Goal: Task Accomplishment & Management: Manage account settings

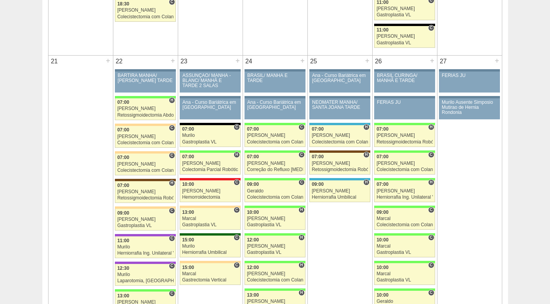
scroll to position [1165, 0]
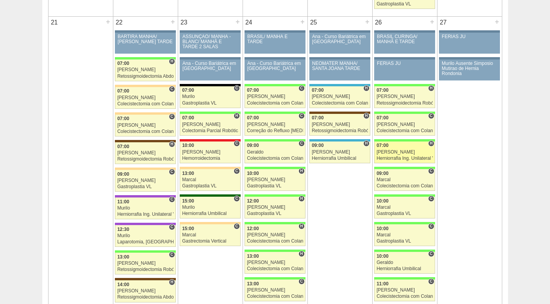
click at [392, 149] on link "88628 Bruno H 07:00 Bruno Herniorrafia Ing. Unilateral VL Hospital Brasil Brasi…" at bounding box center [404, 152] width 61 height 22
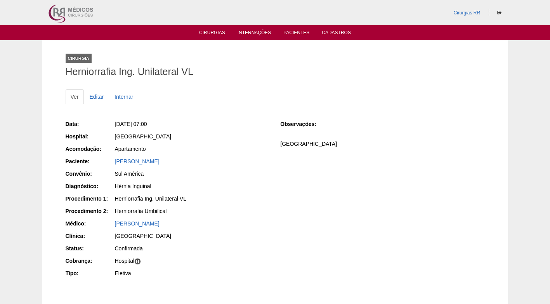
click at [315, 156] on div "Data: Sex, 26/09/2025 - 07:00 Hospital: Brasil Acomodação: Apartamento Paciente…" at bounding box center [275, 199] width 419 height 164
click at [209, 195] on div "Herniorrafia Ing. Unilateral VL" at bounding box center [192, 199] width 155 height 8
click at [219, 188] on div "Hérnia Inguinal" at bounding box center [192, 186] width 155 height 8
click at [96, 93] on link "Editar" at bounding box center [97, 96] width 24 height 15
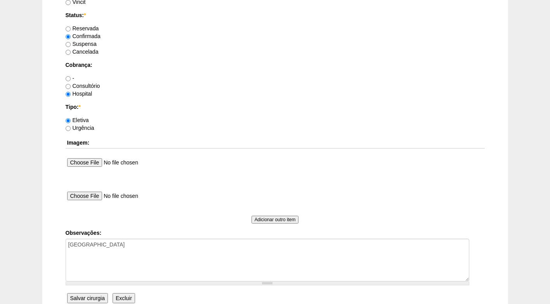
scroll to position [697, 0]
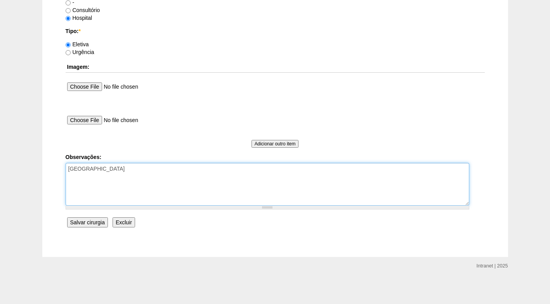
click at [162, 167] on textarea "COBRANÇA HOSPITAL" at bounding box center [268, 184] width 404 height 43
type textarea "COBRANÇA HOSPITAL AUTORIZADO"
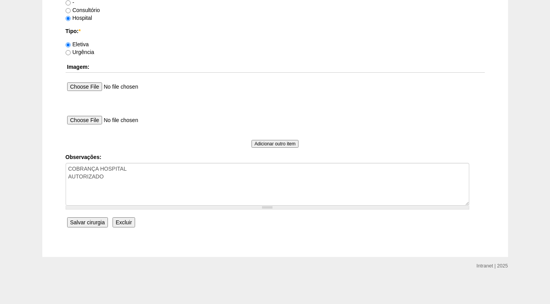
click at [89, 227] on input "Salvar cirurgia" at bounding box center [87, 222] width 41 height 10
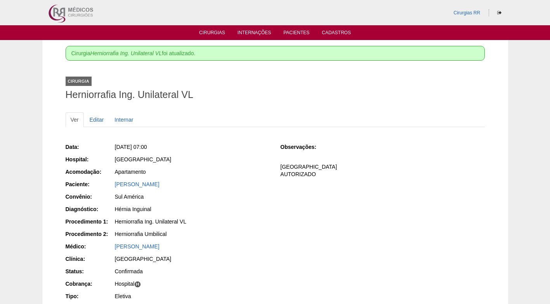
click at [223, 171] on div "Apartamento" at bounding box center [192, 172] width 155 height 8
drag, startPoint x: 328, startPoint y: 213, endPoint x: 324, endPoint y: 201, distance: 12.8
click at [325, 204] on div "Data: Sex, 26/09/2025 - 07:00 Hospital: Brasil Acomodação: Apartamento Paciente…" at bounding box center [275, 222] width 419 height 164
click at [97, 120] on link "Editar" at bounding box center [97, 119] width 24 height 15
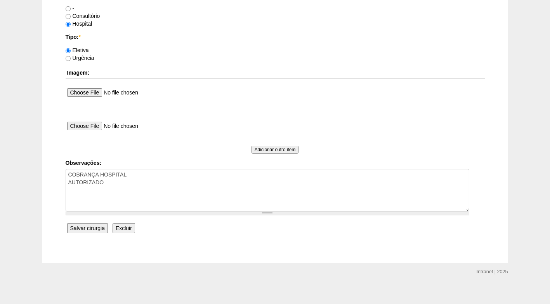
scroll to position [697, 0]
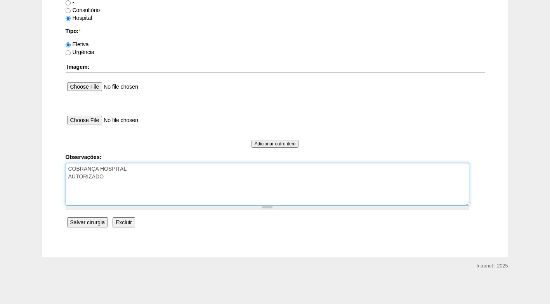
click at [172, 186] on textarea "COBRANÇA HOSPITAL AUTORIZADO" at bounding box center [268, 184] width 404 height 43
click at [118, 184] on textarea "COBRANÇA HOSPITAL AUTORIZADO" at bounding box center [268, 184] width 404 height 43
type textarea "COBRANÇA HOSPITAL AUTORIZADO Aguardando horários 07h"
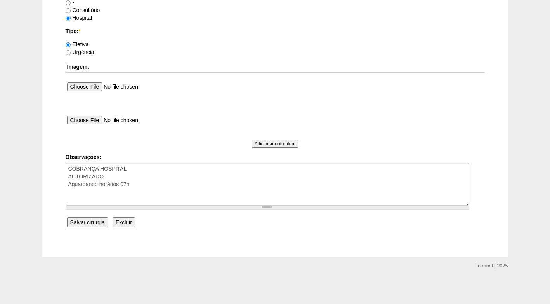
click at [94, 223] on input "Salvar cirurgia" at bounding box center [87, 222] width 41 height 10
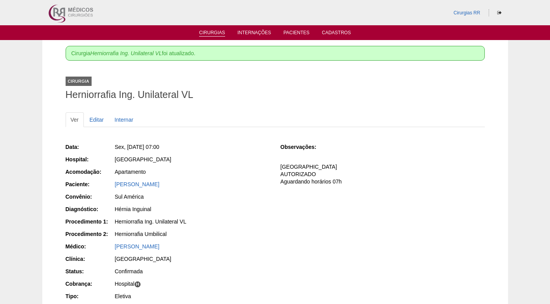
click at [222, 32] on link "Cirurgias" at bounding box center [212, 33] width 26 height 7
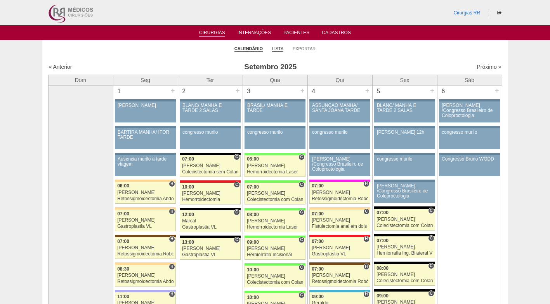
click at [273, 50] on link "Lista" at bounding box center [278, 49] width 12 height 6
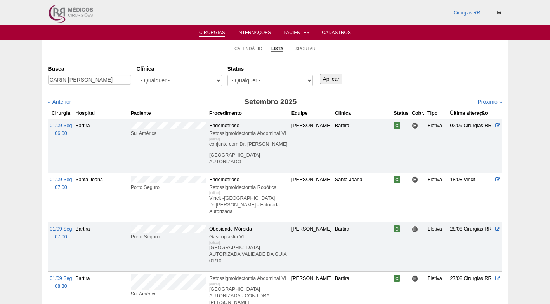
scroll to position [0, 8]
type input "CARIN [PERSON_NAME]"
click at [325, 75] on input "Aplicar" at bounding box center [331, 79] width 23 height 10
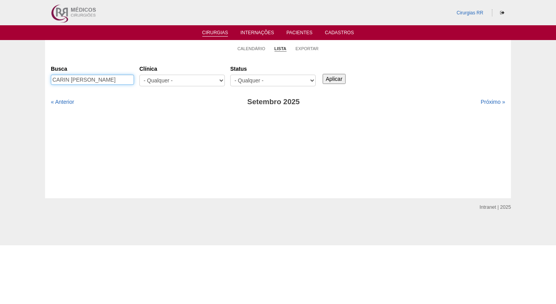
scroll to position [0, 8]
drag, startPoint x: 94, startPoint y: 79, endPoint x: 181, endPoint y: 78, distance: 87.0
click at [181, 78] on div "Busca [PERSON_NAME] [GEOGRAPHIC_DATA] - Qualquer - 6R Alphaville Assunção Barti…" at bounding box center [278, 76] width 454 height 28
type input "[PERSON_NAME]"
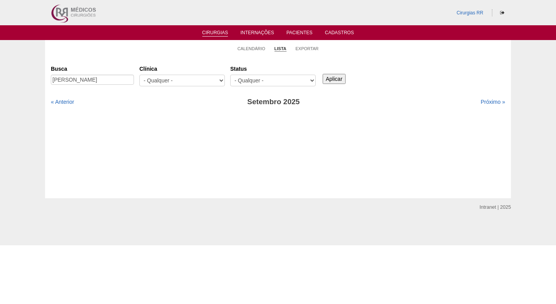
click at [336, 81] on input "Aplicar" at bounding box center [334, 79] width 23 height 10
click at [482, 101] on link "Próximo »" at bounding box center [493, 102] width 24 height 6
click at [66, 99] on link "« Anterior" at bounding box center [62, 102] width 23 height 6
click at [304, 62] on div "Status - Qualquer - Reservada Confirmada Suspensa Cancelada" at bounding box center [275, 76] width 91 height 28
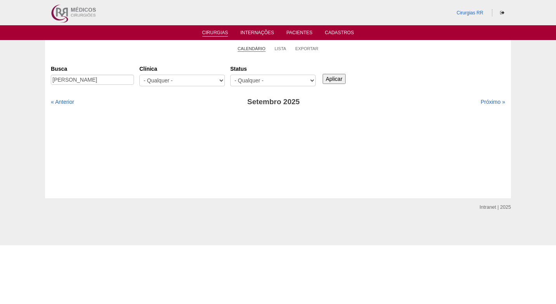
click at [262, 50] on link "Calendário" at bounding box center [252, 49] width 28 height 6
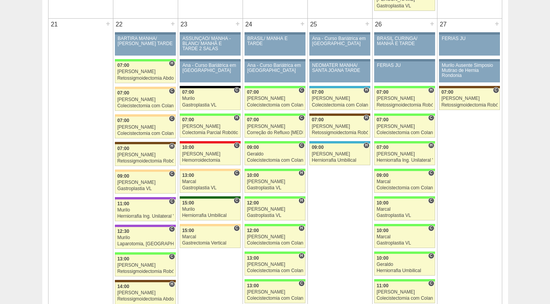
scroll to position [1165, 0]
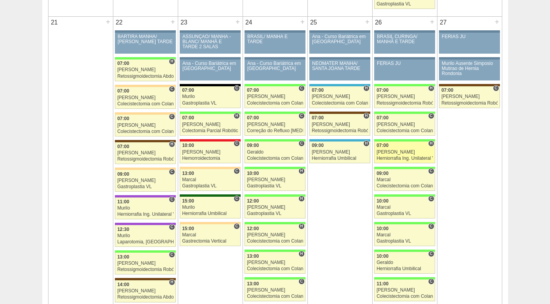
click at [405, 156] on div "Herniorrafia Ing. Unilateral VL" at bounding box center [405, 158] width 56 height 5
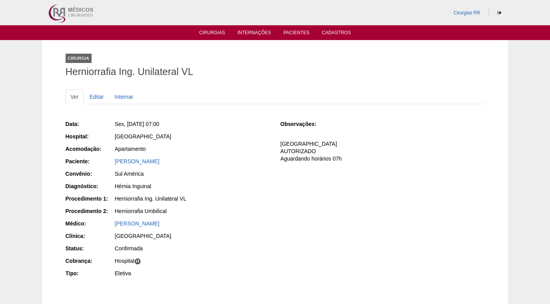
click at [230, 142] on div "[GEOGRAPHIC_DATA]" at bounding box center [192, 137] width 156 height 10
click at [96, 98] on link "Editar" at bounding box center [97, 96] width 24 height 15
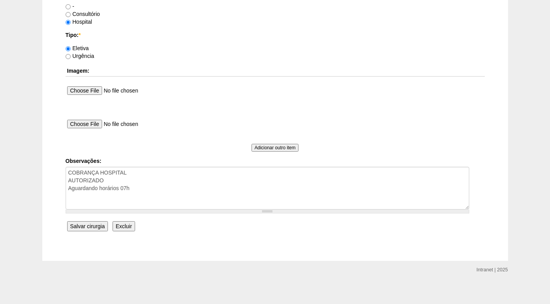
scroll to position [697, 0]
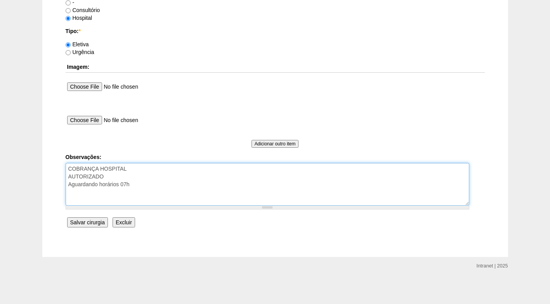
click at [72, 184] on textarea "COBRANÇA HOSPITAL AUTORIZADO Aguardando horários 07h" at bounding box center [268, 184] width 404 height 43
click at [228, 184] on textarea "COBRANÇA HOSPITAL AUTORIZADO Aguardando horários 07h" at bounding box center [268, 184] width 404 height 43
type textarea "COBRANÇA HOSPITAL AUTORIZADO Agendado ás 06h00 (após apenas ás 11h30),aguardand…"
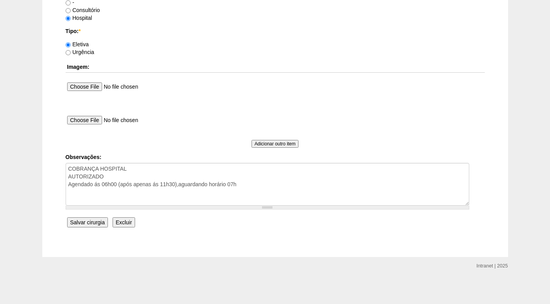
click at [75, 218] on input "Salvar cirurgia" at bounding box center [87, 222] width 41 height 10
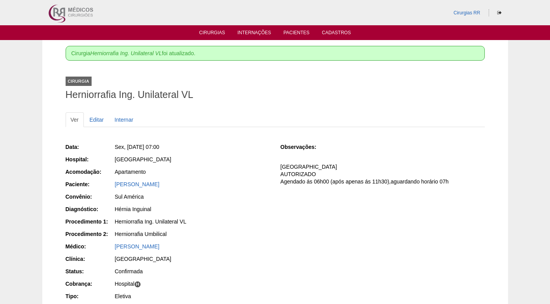
drag, startPoint x: 273, startPoint y: 89, endPoint x: 258, endPoint y: 72, distance: 22.3
click at [269, 84] on div "Cirurgia Herniorrafia Ing. Unilateral VL" at bounding box center [275, 87] width 419 height 36
click at [217, 33] on link "Cirurgias" at bounding box center [212, 33] width 26 height 7
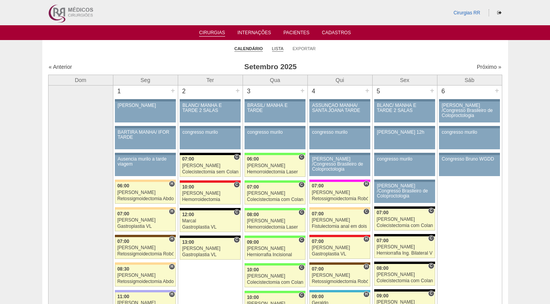
click at [277, 49] on link "Lista" at bounding box center [278, 49] width 12 height 6
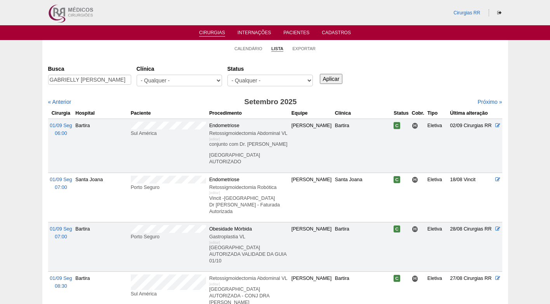
scroll to position [0, 32]
type input "GABRIELLY [PERSON_NAME]"
click at [332, 77] on input "Aplicar" at bounding box center [331, 79] width 23 height 10
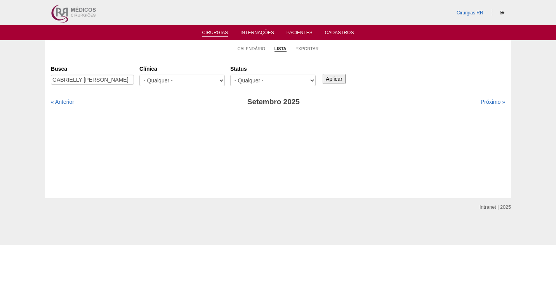
click at [254, 103] on h3 "Setembro 2025" at bounding box center [273, 101] width 227 height 11
click at [481, 99] on link "Próximo »" at bounding box center [493, 102] width 24 height 6
drag, startPoint x: 53, startPoint y: 80, endPoint x: 134, endPoint y: 79, distance: 81.2
click at [134, 79] on div "Busca [PERSON_NAME]" at bounding box center [95, 75] width 89 height 26
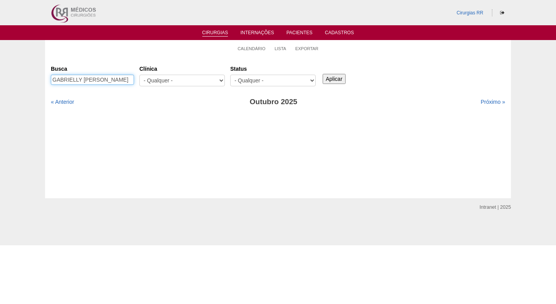
paste input "text"
click at [417, 63] on div "Busca [GEOGRAPHIC_DATA] - Qualquer - 6R Alphaville Assunção Bartira Brasil Chri…" at bounding box center [278, 76] width 454 height 28
click at [134, 39] on ul "Cirurgias Internações Pacientes Cadastros" at bounding box center [278, 32] width 556 height 15
drag, startPoint x: 395, startPoint y: 68, endPoint x: 341, endPoint y: 45, distance: 58.9
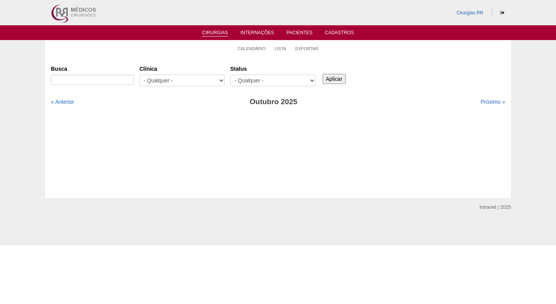
click at [395, 68] on div "Busca [GEOGRAPHIC_DATA] - Qualquer - 6R Alphaville Assunção Bartira Brasil Chri…" at bounding box center [278, 76] width 454 height 28
click at [261, 49] on link "Calendário" at bounding box center [252, 49] width 28 height 6
